Goal: Transaction & Acquisition: Book appointment/travel/reservation

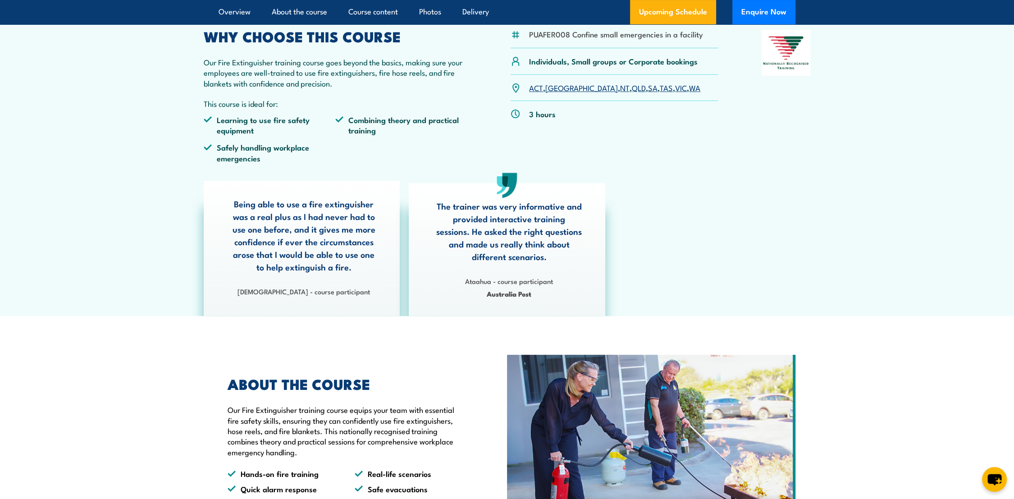
scroll to position [300, 0]
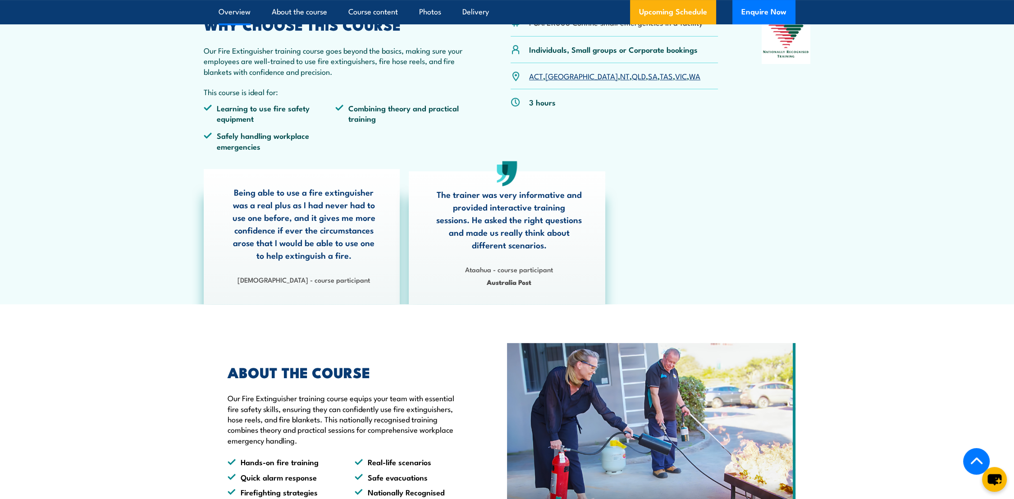
click at [648, 75] on link "SA" at bounding box center [652, 75] width 9 height 11
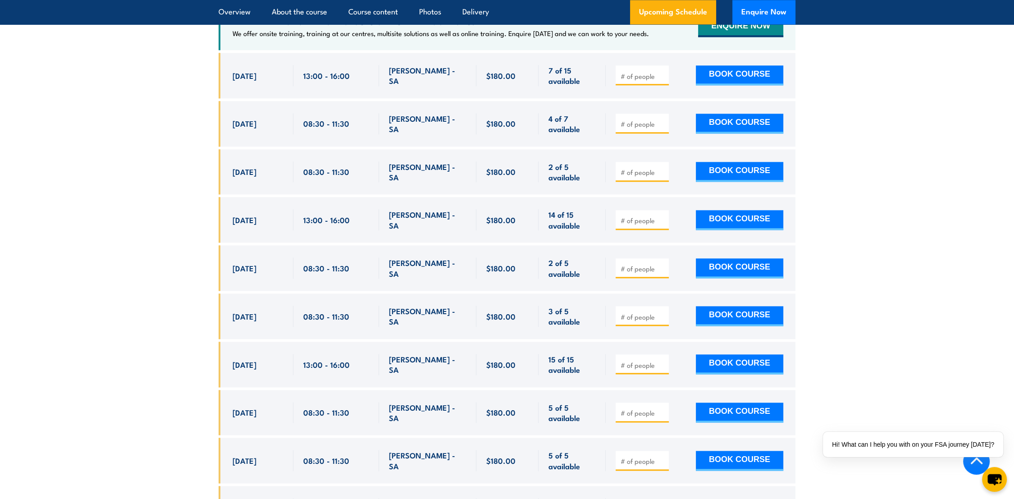
scroll to position [1612, 0]
click at [90, 109] on section "UPCOMING SCHEDULE FOR - "Fire Extinguisher Training" 01/10/2025 30/03/2026" at bounding box center [507, 229] width 1014 height 631
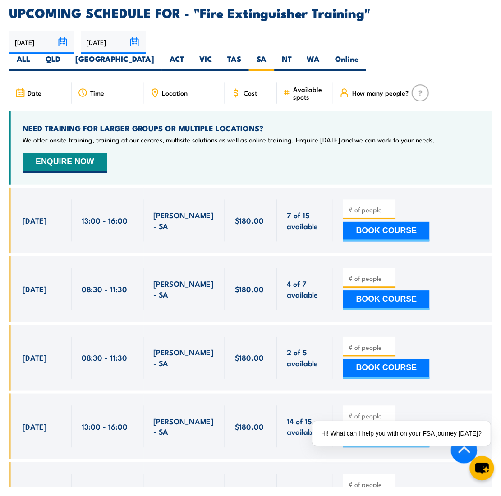
scroll to position [1502, 0]
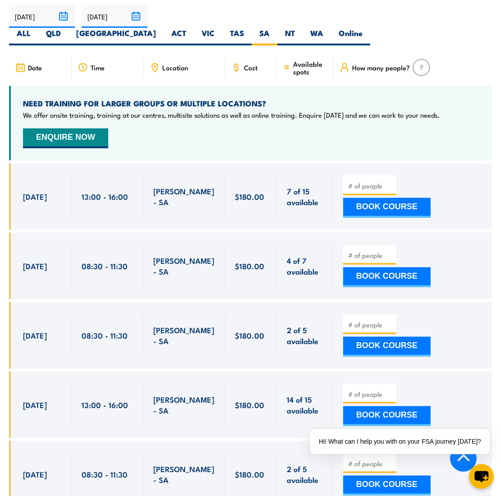
click at [183, 98] on div "NEED TRAINING FOR LARGER GROUPS OR MULTIPLE LOCATIONS? We offer onsite training…" at bounding box center [250, 123] width 482 height 74
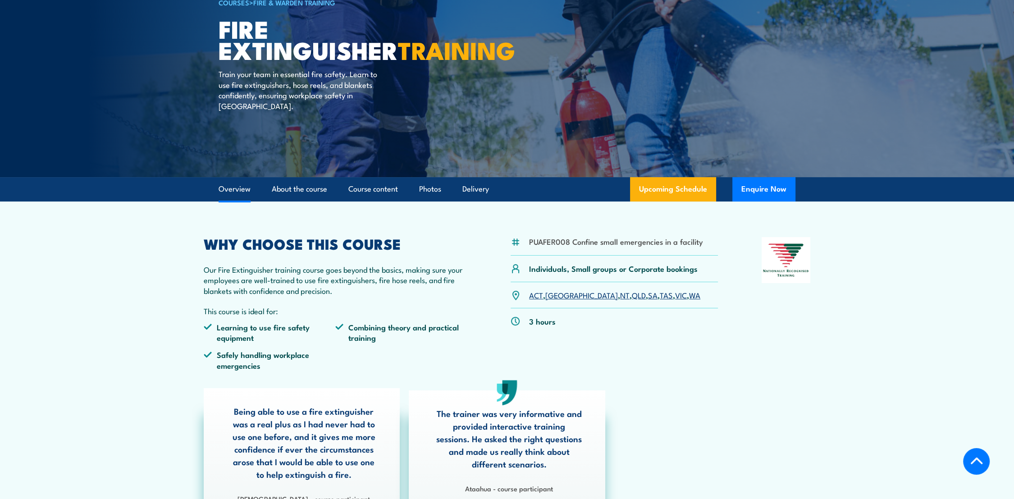
scroll to position [250, 0]
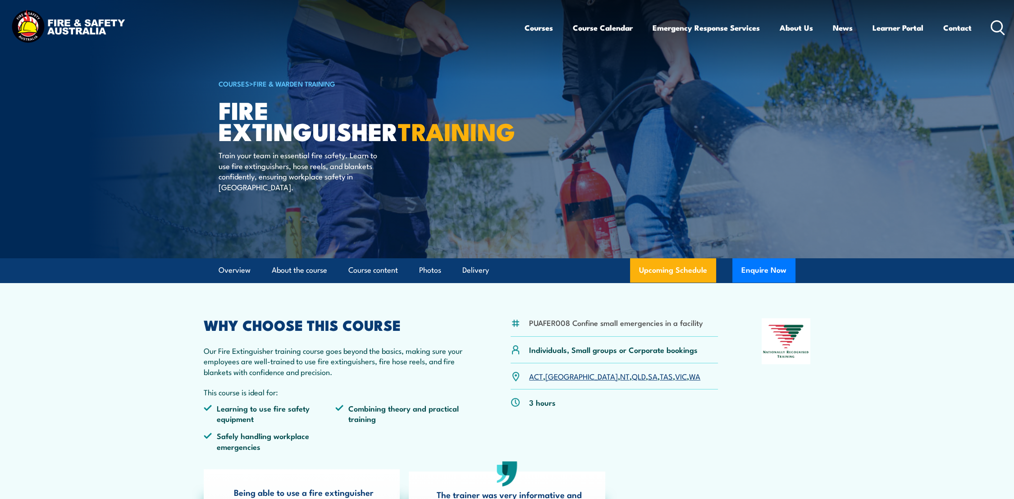
click at [648, 377] on link "SA" at bounding box center [652, 375] width 9 height 11
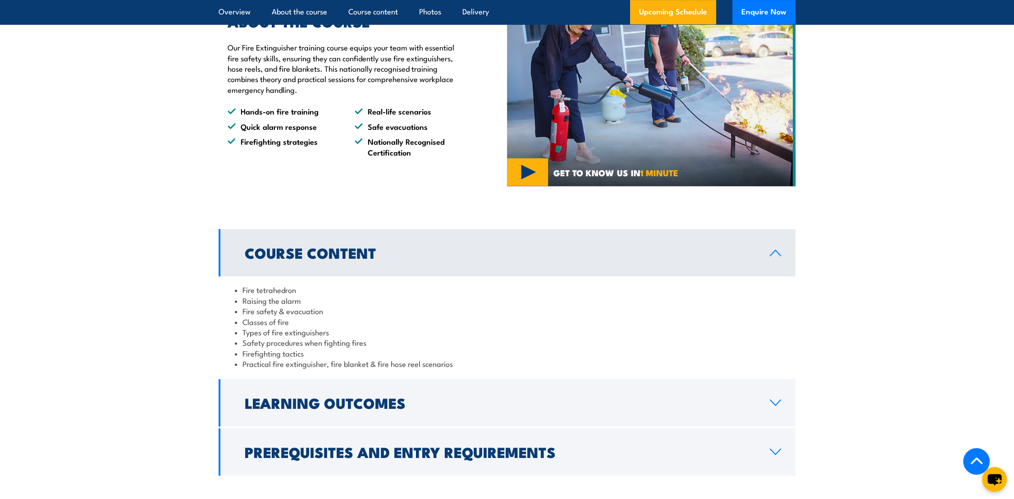
scroll to position [901, 0]
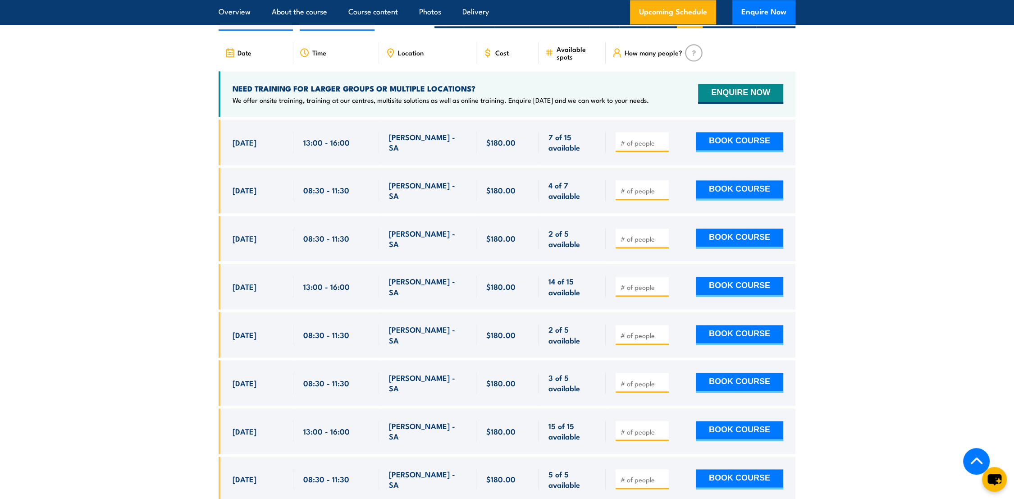
scroll to position [1562, 0]
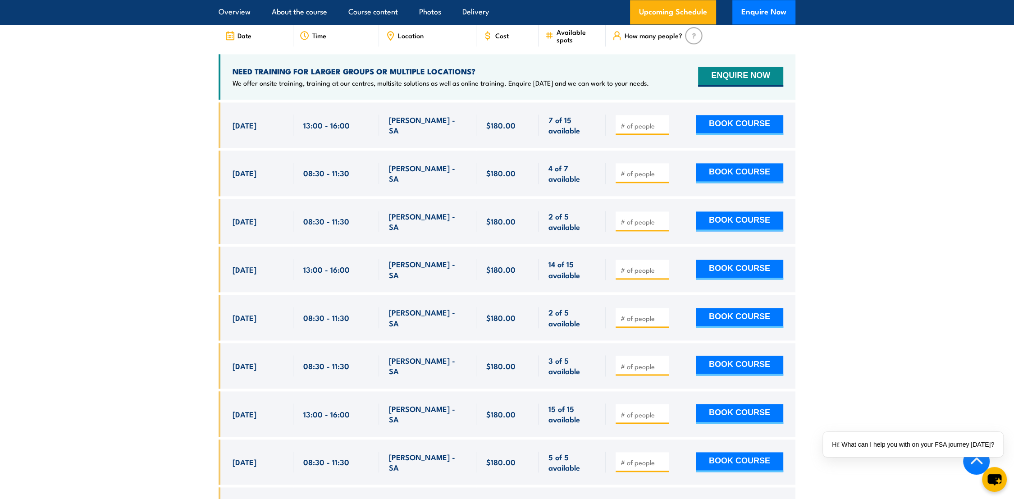
click at [639, 217] on input "number" at bounding box center [642, 221] width 45 height 9
type input "1"
click at [722, 211] on button "BOOK COURSE" at bounding box center [739, 221] width 87 height 20
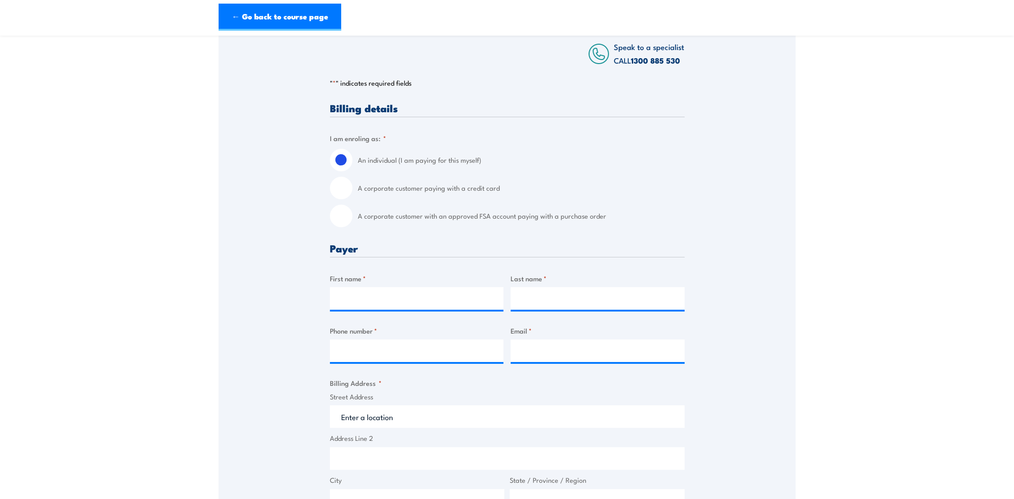
scroll to position [150, 0]
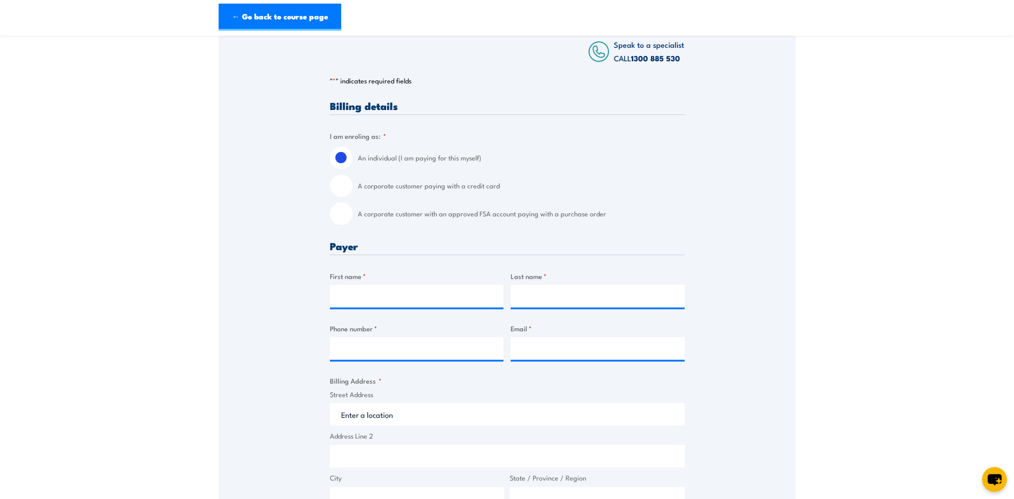
click at [337, 218] on input "A corporate customer with an approved FSA account paying with a purchase order" at bounding box center [341, 213] width 23 height 23
radio input "true"
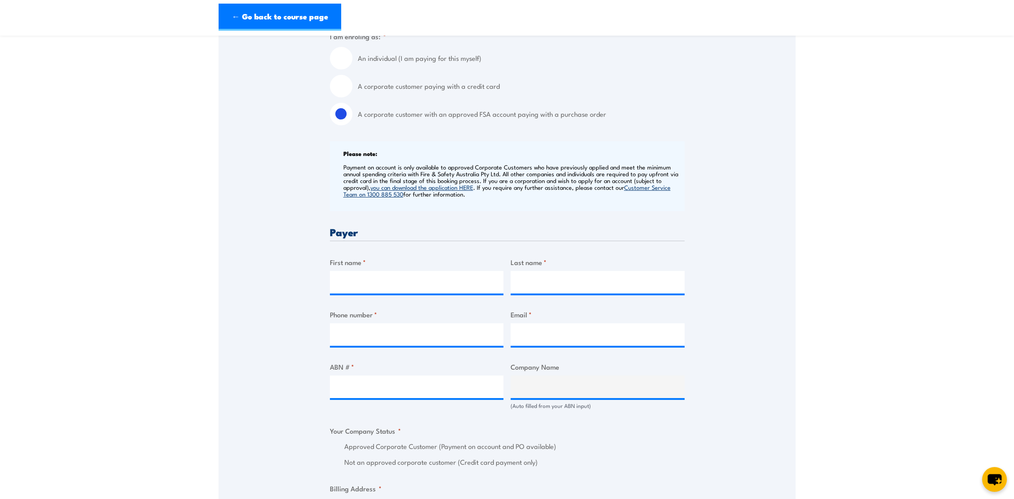
scroll to position [250, 0]
click at [360, 282] on input "First name *" at bounding box center [417, 281] width 174 height 23
type input "Samantha"
type input "Prentis"
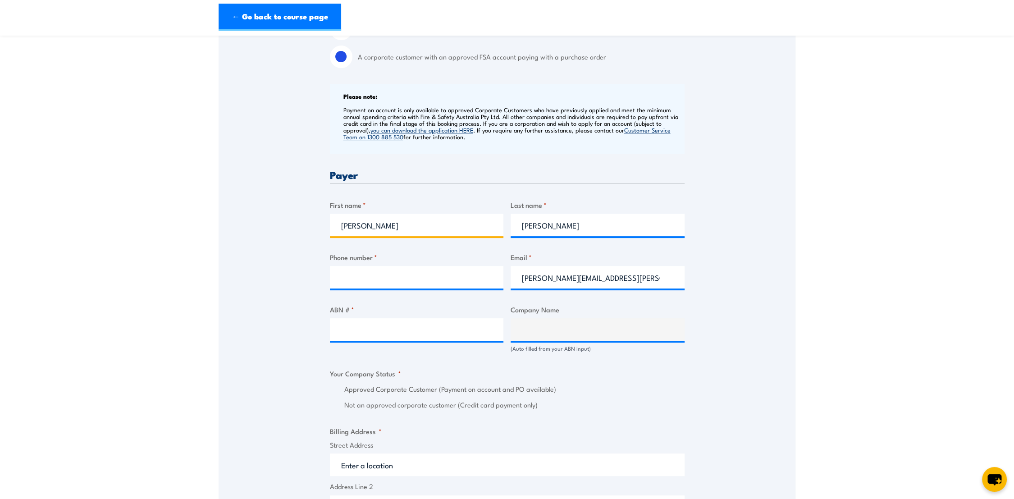
scroll to position [350, 0]
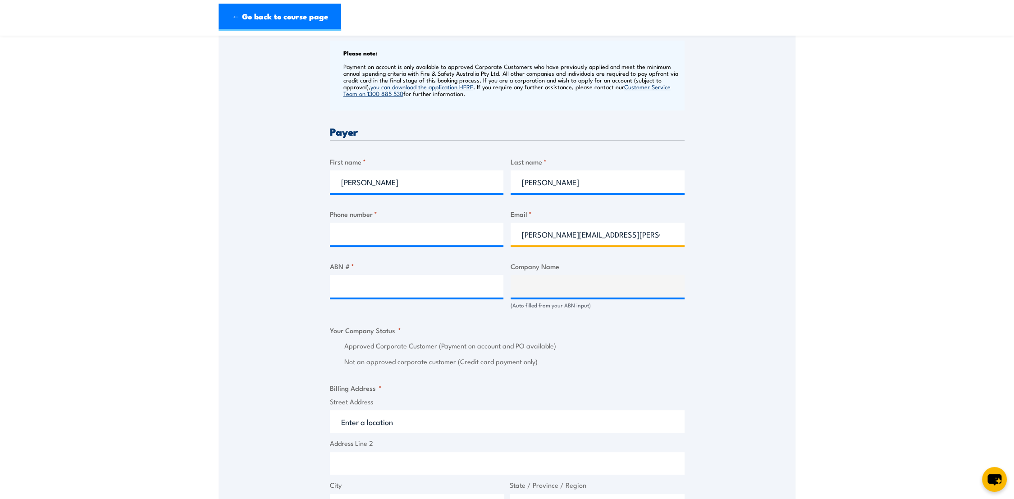
drag, startPoint x: 656, startPoint y: 238, endPoint x: 469, endPoint y: 225, distance: 187.9
click at [469, 225] on div "Billing details I am enroling as: * An individual (I am paying for this myself)…" at bounding box center [507, 348] width 355 height 896
type input "parafieldsit@bunnings.com.au"
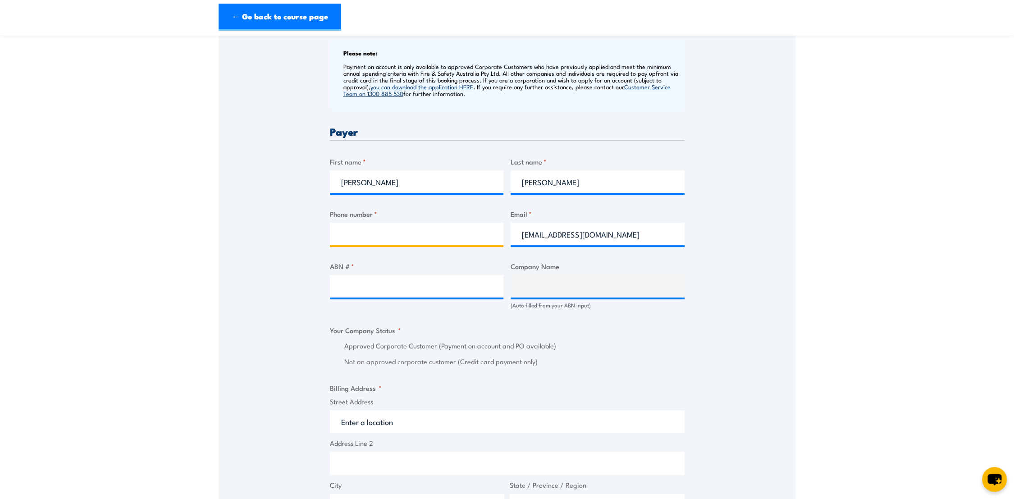
type input "0882092900"
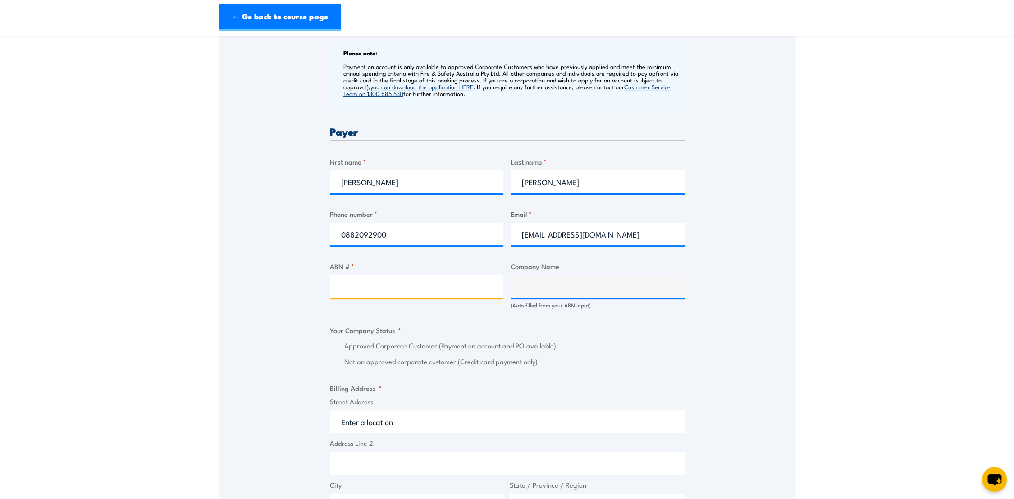
click at [372, 285] on input "ABN # *" at bounding box center [417, 286] width 174 height 23
click at [363, 292] on input "ABN # *" at bounding box center [417, 286] width 174 height 23
paste input "26 008 672 179"
type input "26 008 672 179"
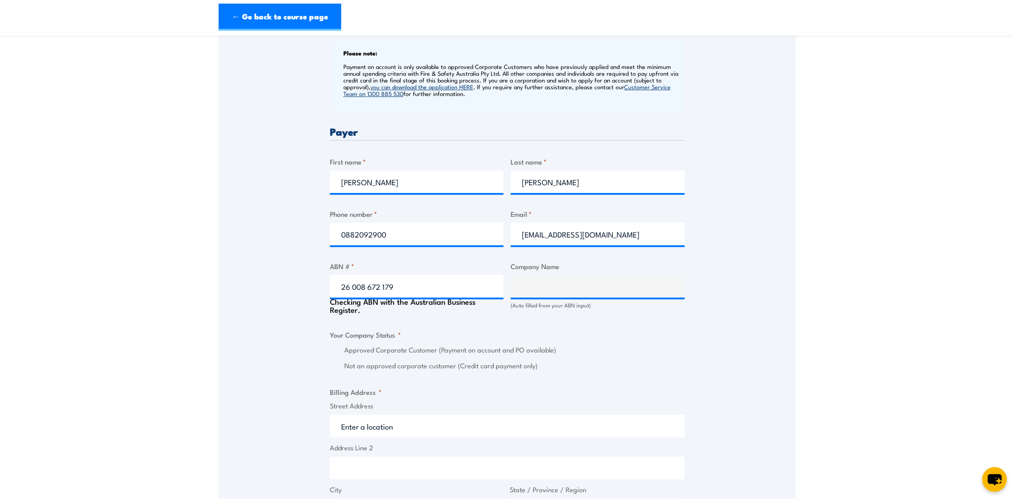
click at [314, 319] on div "Speak to a specialist CALL 1300 885 530 CALL 1300 885 530 " * " indicates requi…" at bounding box center [506, 305] width 577 height 998
type input "BUNNINGS GROUP LIMITED"
radio input "true"
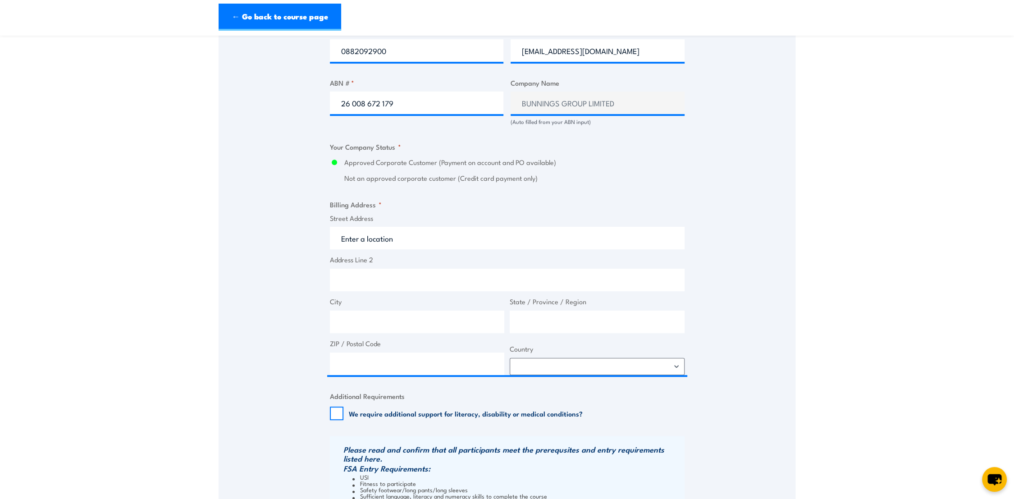
scroll to position [551, 0]
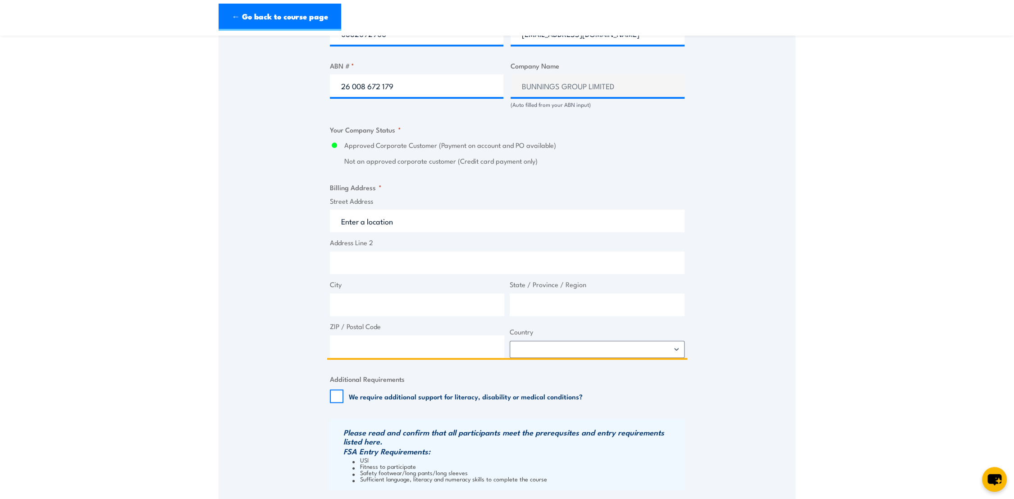
click at [367, 223] on input "Street Address" at bounding box center [507, 220] width 355 height 23
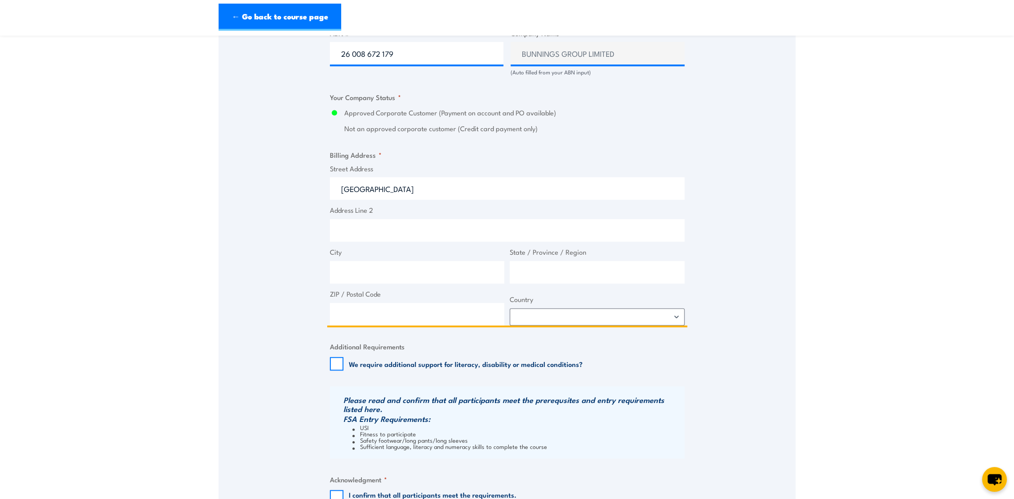
scroll to position [601, 0]
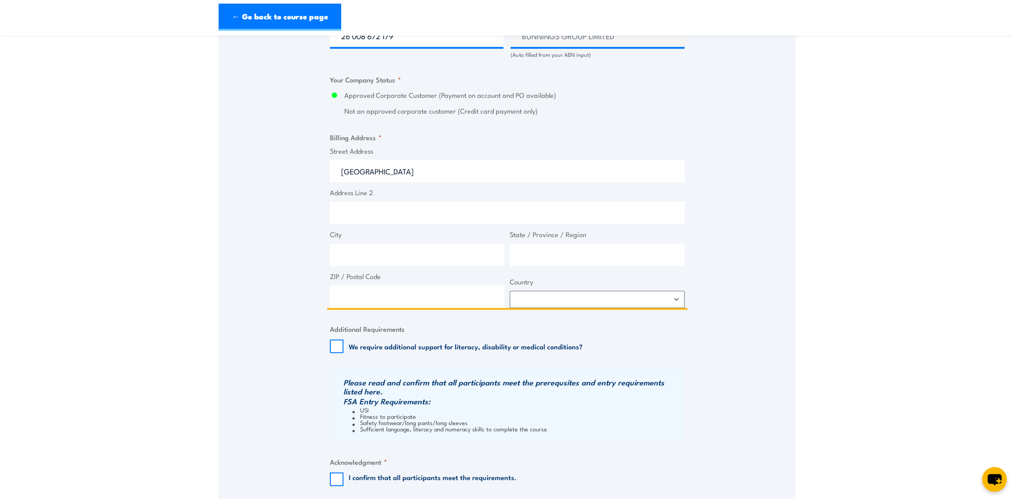
type input "Cnr Main North Road & Kings Road"
click at [362, 255] on input "City" at bounding box center [417, 254] width 175 height 23
type input "Parafield"
click at [539, 255] on input "State / Province / Region" at bounding box center [597, 254] width 175 height 23
type input "South Australia"
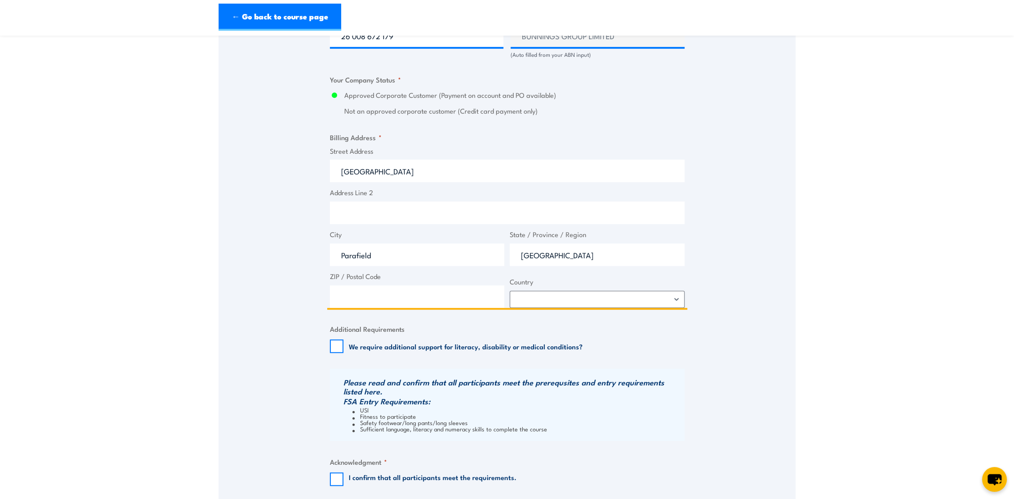
click at [352, 301] on input "ZIP / Postal Code" at bounding box center [417, 296] width 175 height 23
type input "5108"
click at [527, 294] on select "Afghanistan Albania Algeria American Samoa Andorra Angola Anguilla Antarctica A…" at bounding box center [597, 299] width 175 height 17
select select "Australia"
click at [510, 291] on select "Afghanistan Albania Algeria American Samoa Andorra Angola Anguilla Antarctica A…" at bounding box center [597, 299] width 175 height 17
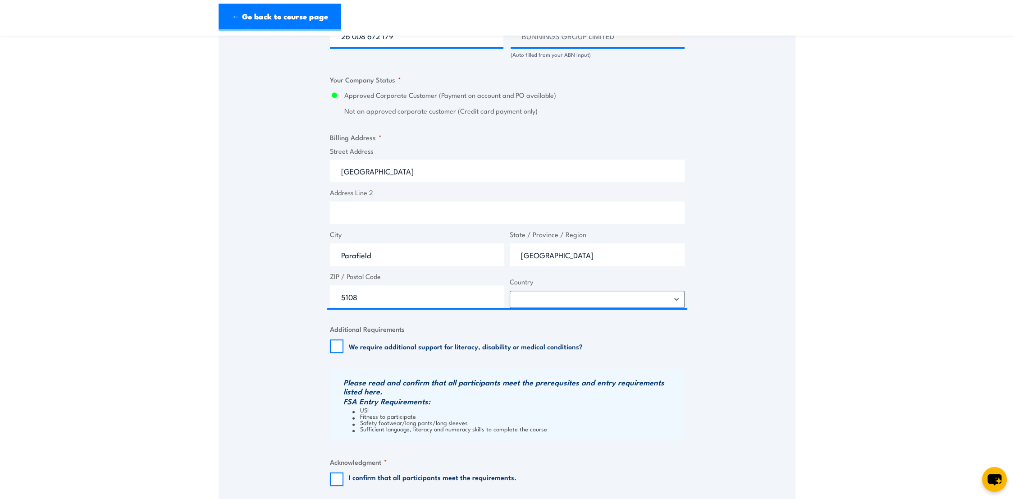
click at [738, 290] on div "Speak to a specialist CALL 1300 885 530 CALL 1300 885 530 " * " indicates requi…" at bounding box center [506, 53] width 577 height 994
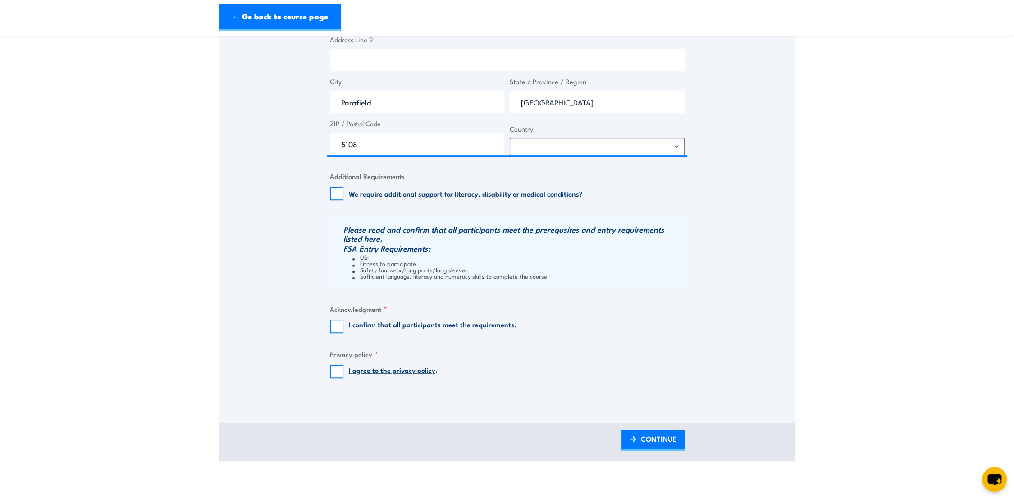
scroll to position [801, 0]
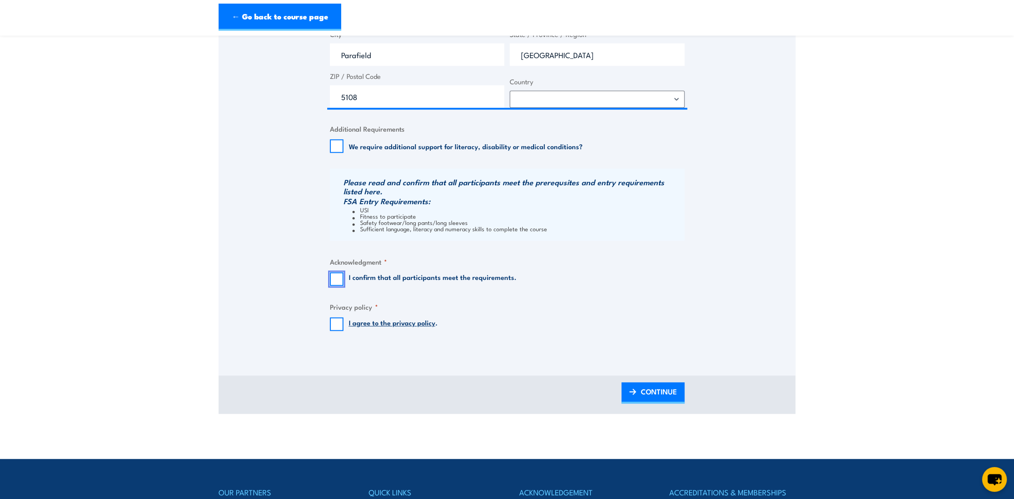
click at [332, 279] on input "I confirm that all participants meet the requirements." at bounding box center [337, 279] width 14 height 14
checkbox input "true"
click at [334, 323] on input "I agree to the privacy policy ." at bounding box center [337, 324] width 14 height 14
checkbox input "true"
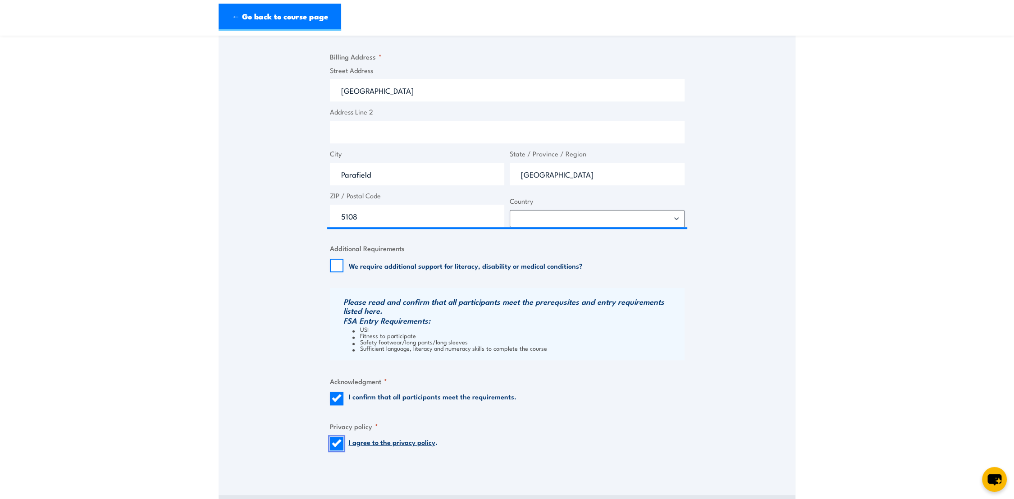
scroll to position [851, 0]
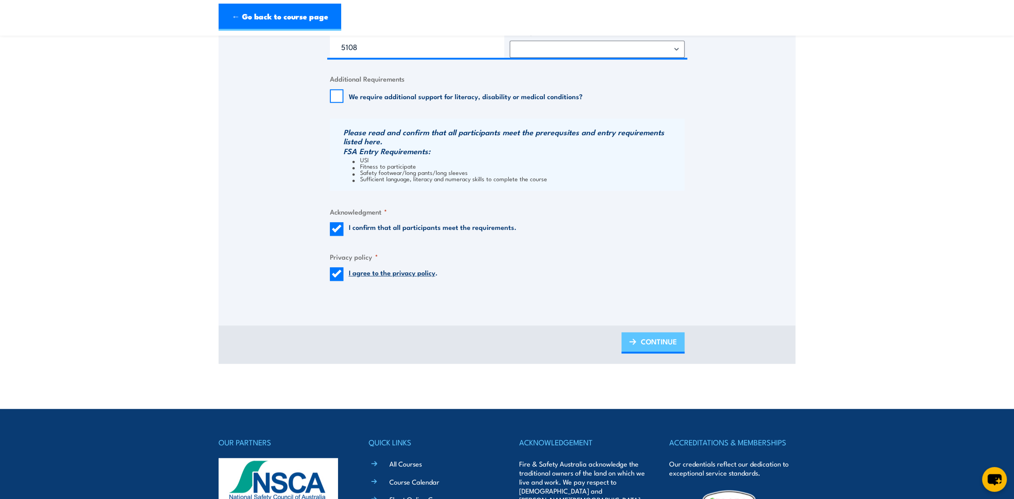
click at [653, 346] on span "CONTINUE" at bounding box center [659, 341] width 36 height 24
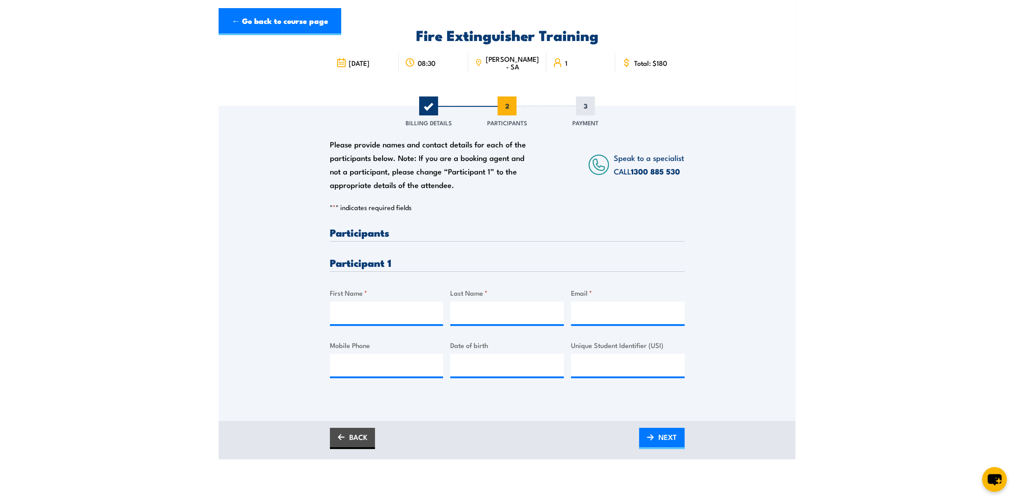
scroll to position [100, 0]
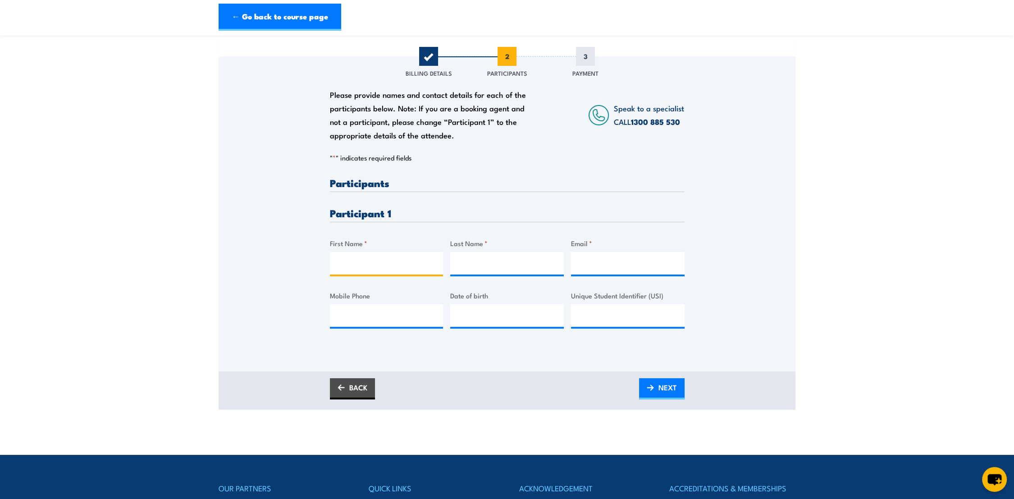
click at [353, 259] on input "First Name *" at bounding box center [387, 263] width 114 height 23
type input "Chris"
click at [479, 257] on input "Last Name *" at bounding box center [507, 263] width 114 height 23
type input "Baird"
click at [587, 266] on input "Email *" at bounding box center [628, 263] width 114 height 23
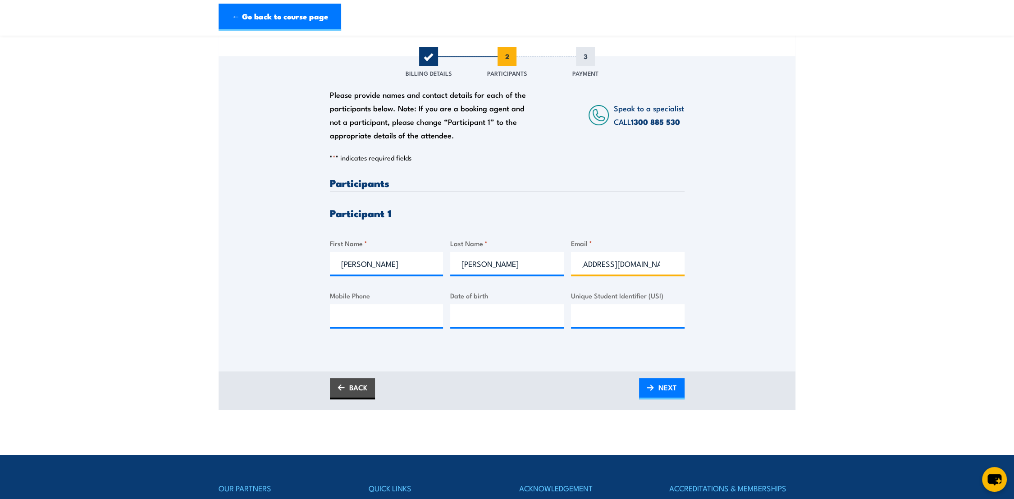
scroll to position [0, 0]
drag, startPoint x: 614, startPoint y: 264, endPoint x: 533, endPoint y: 263, distance: 80.6
click at [533, 263] on div "Please provide names and contact details for each of the participants below. No…" at bounding box center [507, 259] width 355 height 165
click at [600, 261] on input "parafieldlgc@bunnings.com.au" at bounding box center [628, 263] width 114 height 23
type input "parafieldlgc@bunnings.com.au"
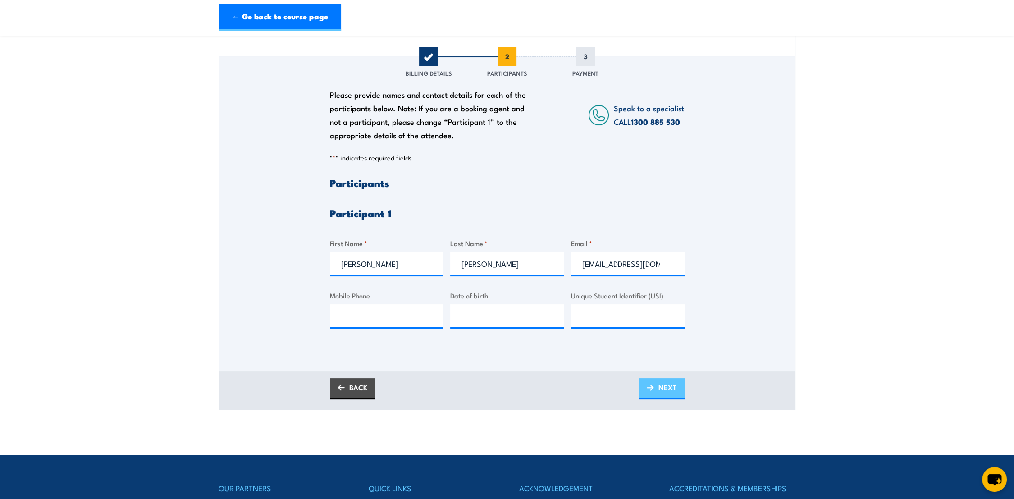
click at [669, 388] on span "NEXT" at bounding box center [667, 387] width 18 height 24
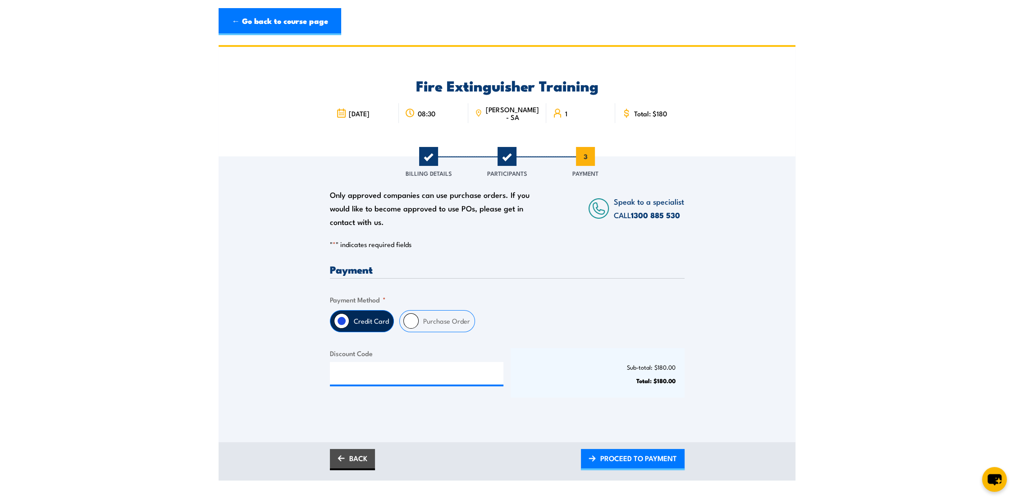
click at [455, 324] on label "Purchase Order" at bounding box center [447, 320] width 56 height 21
click at [419, 324] on input "Purchase Order" at bounding box center [410, 320] width 15 height 15
radio input "true"
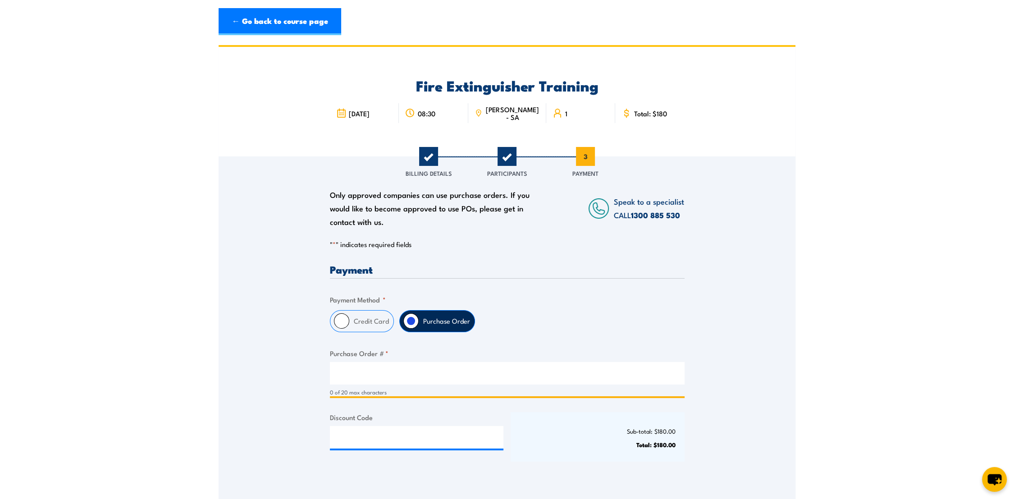
click at [396, 381] on input "Purchase Order # *" at bounding box center [507, 373] width 355 height 23
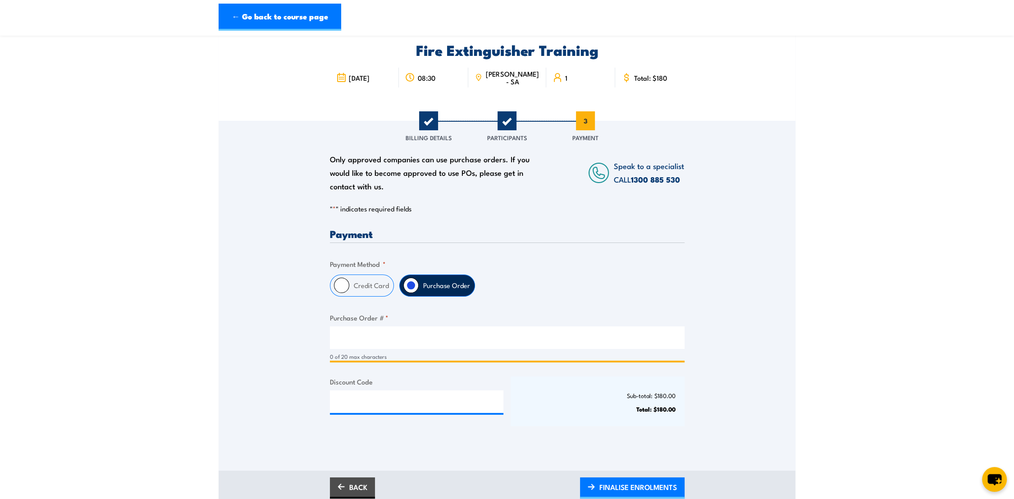
scroll to position [100, 0]
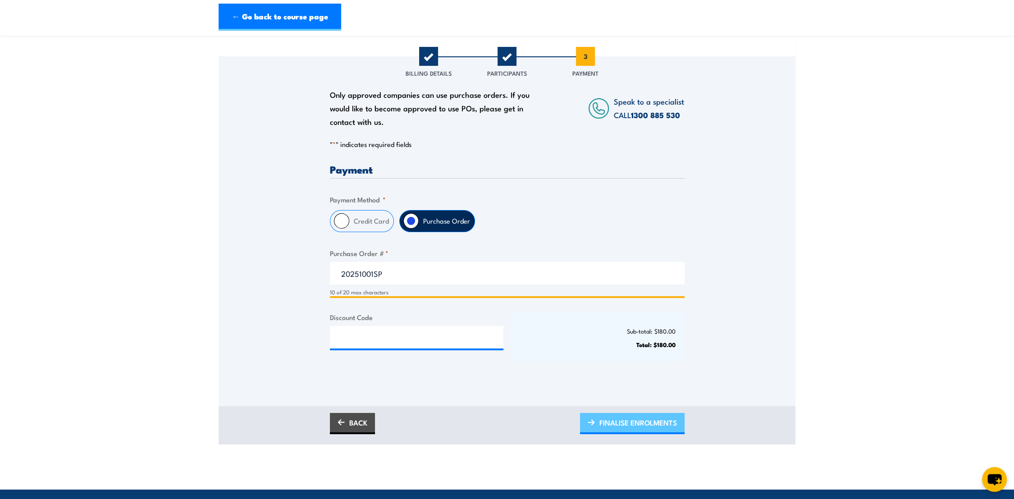
type input "20251001SP"
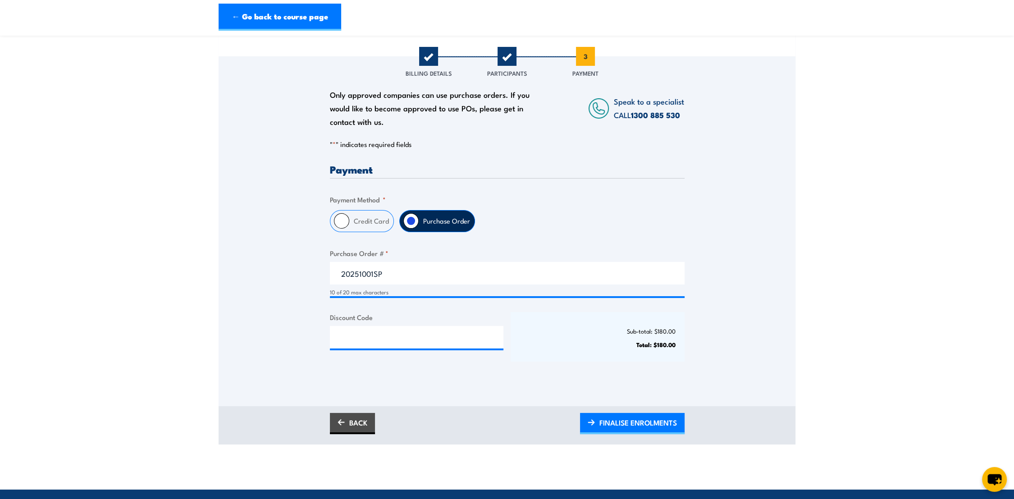
drag, startPoint x: 662, startPoint y: 428, endPoint x: 676, endPoint y: 380, distance: 50.2
click at [662, 428] on span "FINALISE ENROLMENTS" at bounding box center [637, 422] width 77 height 24
